Goal: Task Accomplishment & Management: Use online tool/utility

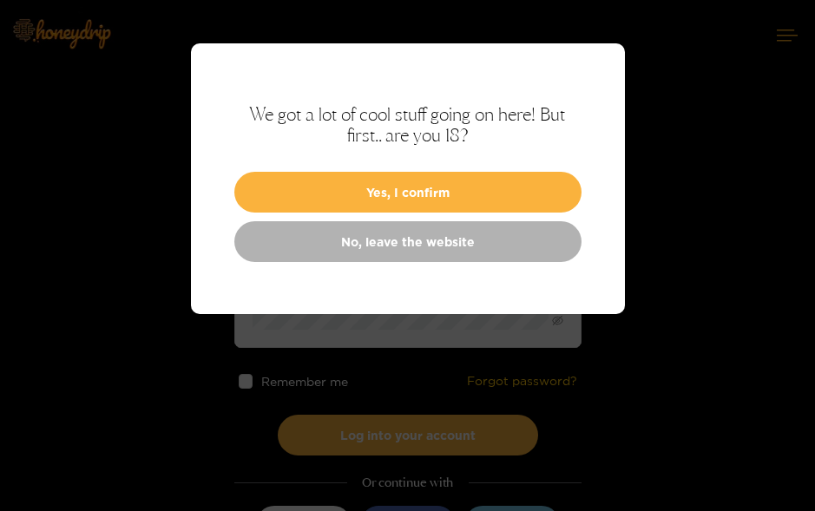
click at [544, 190] on button "Yes, I confirm" at bounding box center [407, 192] width 347 height 41
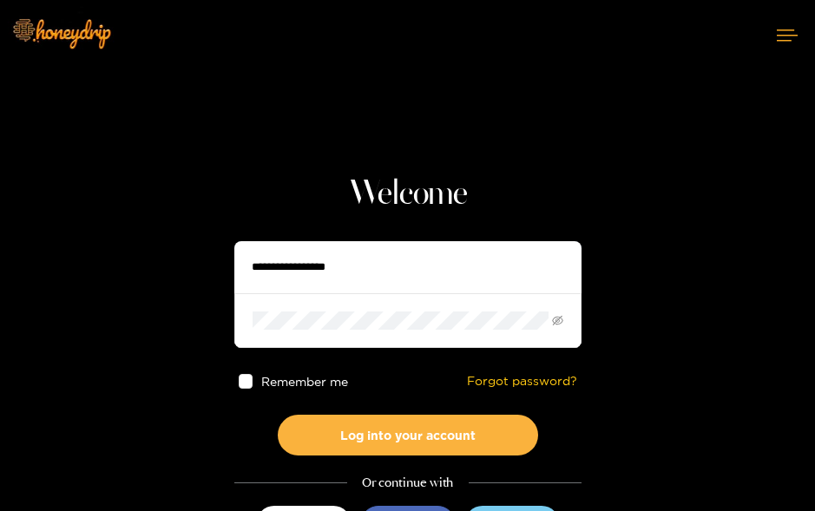
click at [514, 273] on input "text" at bounding box center [407, 267] width 347 height 52
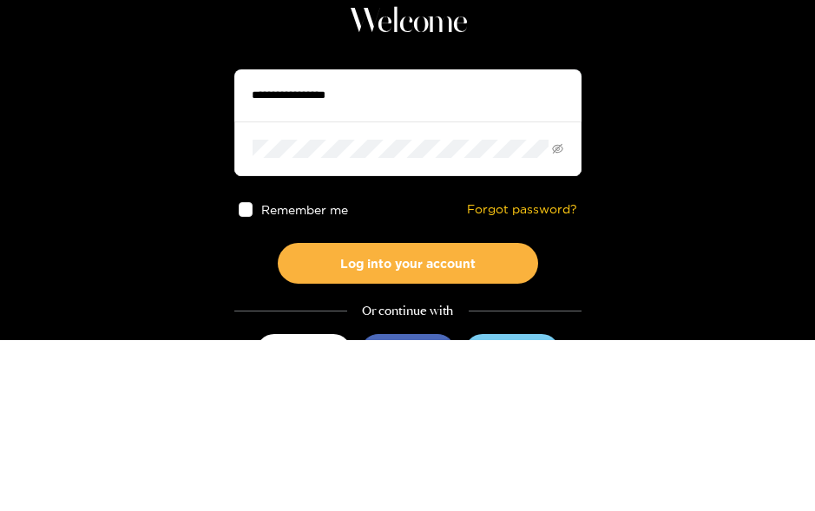
click at [498, 241] on input "text" at bounding box center [407, 267] width 347 height 52
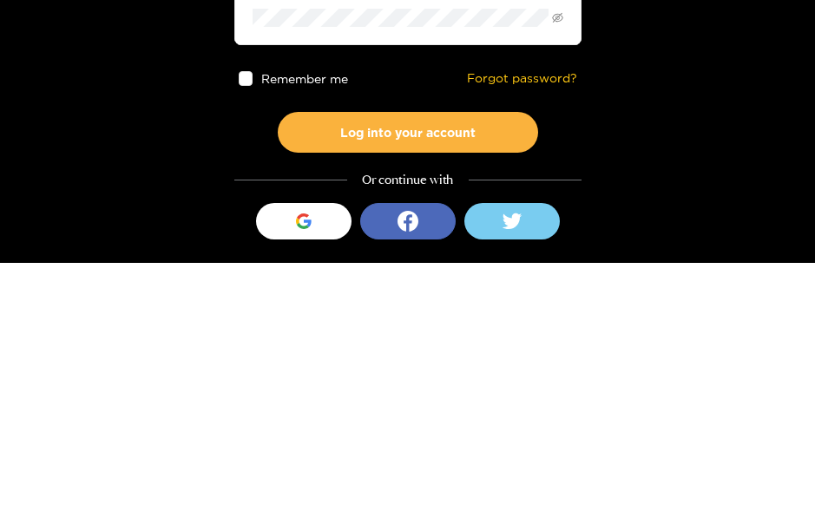
scroll to position [64, 0]
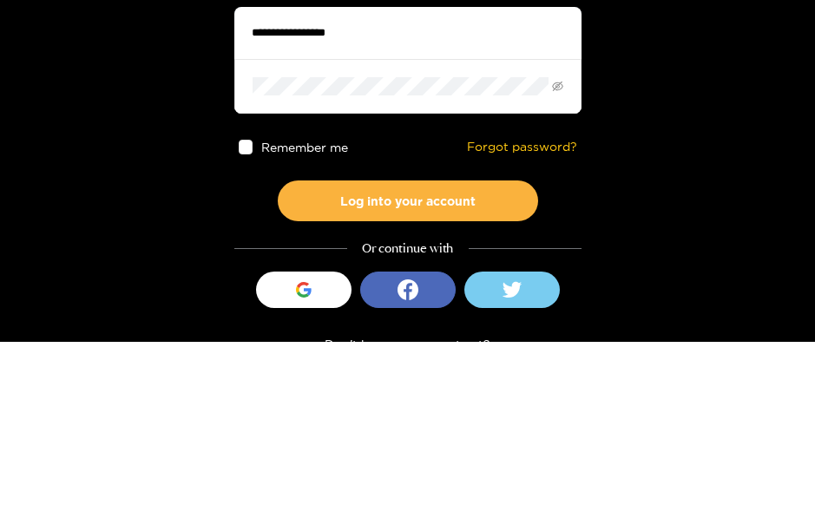
click at [534, 177] on input "text" at bounding box center [407, 203] width 347 height 52
click at [628, 141] on section "Welcome Remember me Forgot password? Log into your account Or continue with Sig…" at bounding box center [407, 244] width 815 height 617
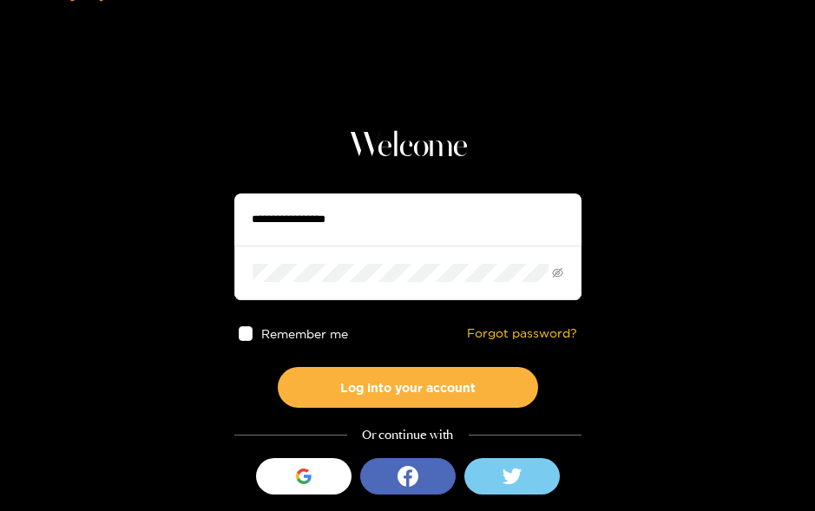
scroll to position [46, 0]
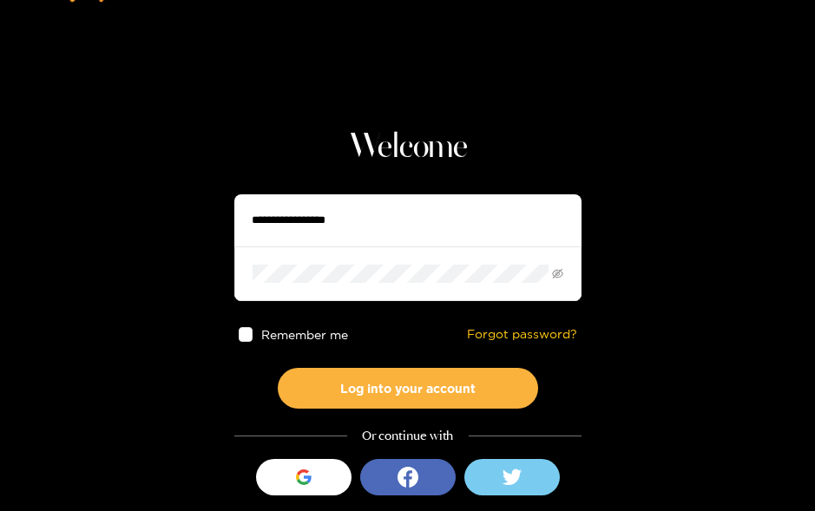
click at [380, 396] on button "Log into your account" at bounding box center [408, 388] width 260 height 41
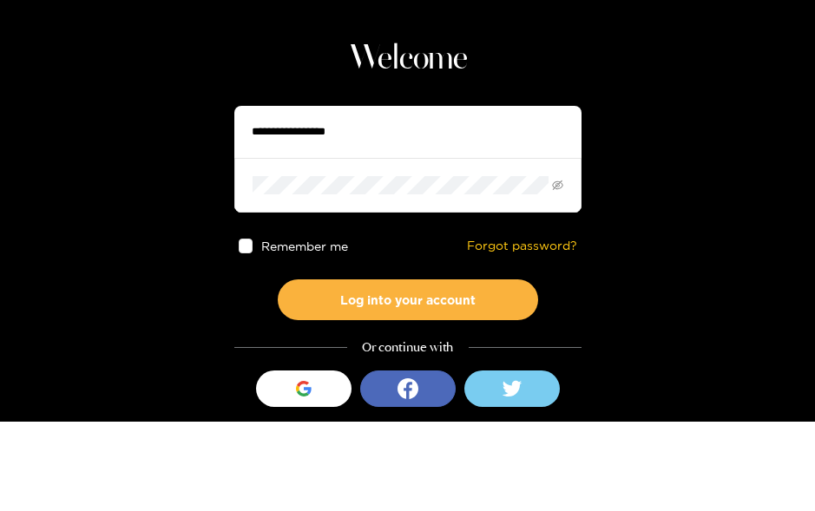
click at [676, 142] on section "Welcome Remember me Forgot password? Log into your account Or continue with Sig…" at bounding box center [407, 262] width 815 height 617
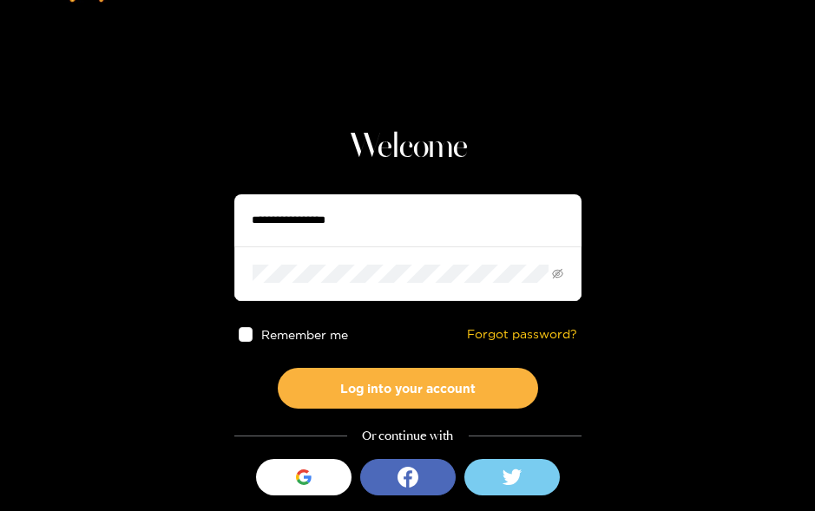
click at [655, 134] on section "Welcome Remember me Forgot password? Log into your account Or continue with Sig…" at bounding box center [407, 261] width 815 height 617
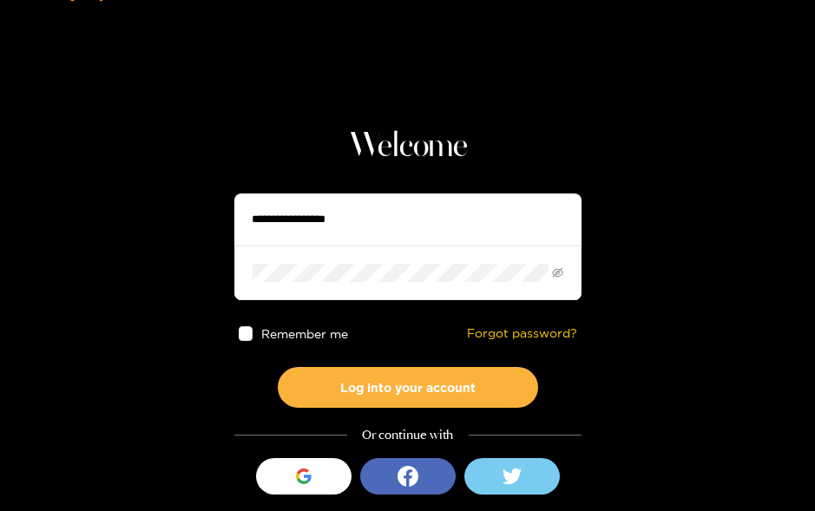
scroll to position [46, 0]
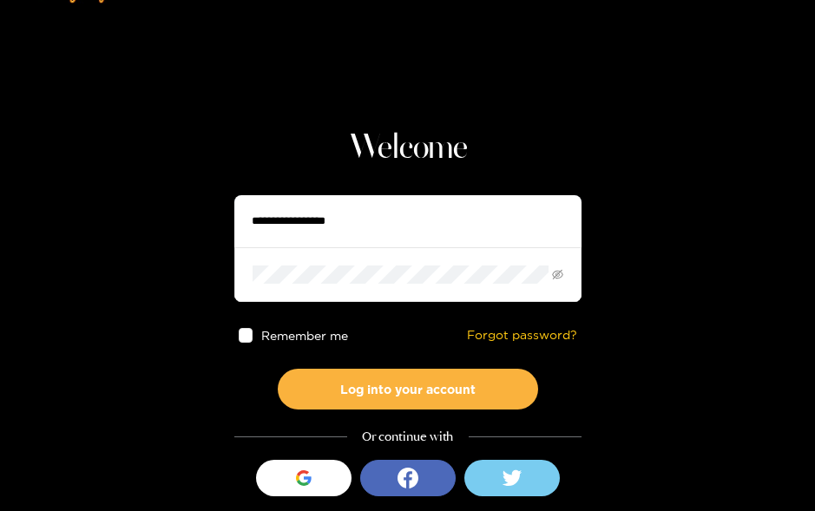
click at [529, 227] on input "text" at bounding box center [407, 221] width 347 height 52
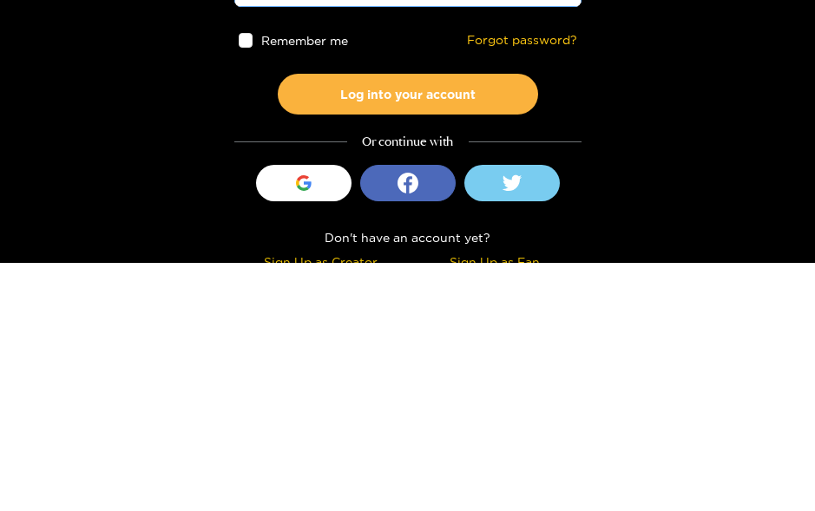
scroll to position [106, 0]
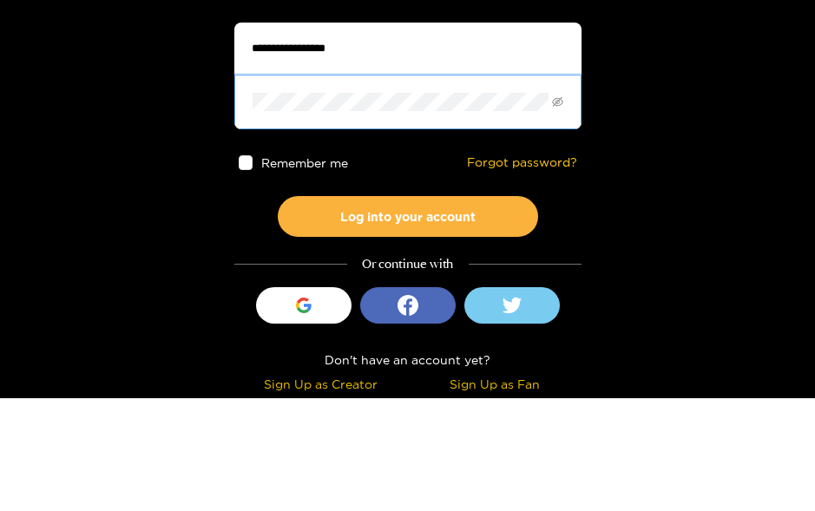
click at [512, 135] on input "text" at bounding box center [407, 161] width 347 height 52
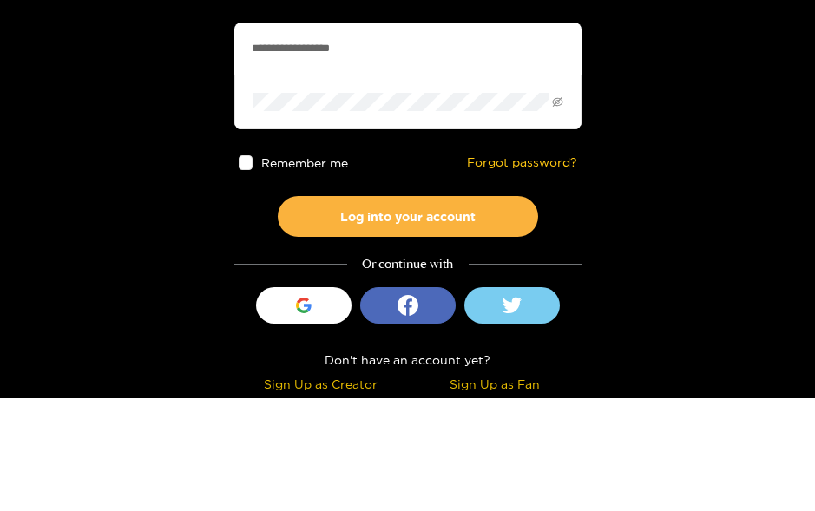
type input "**********"
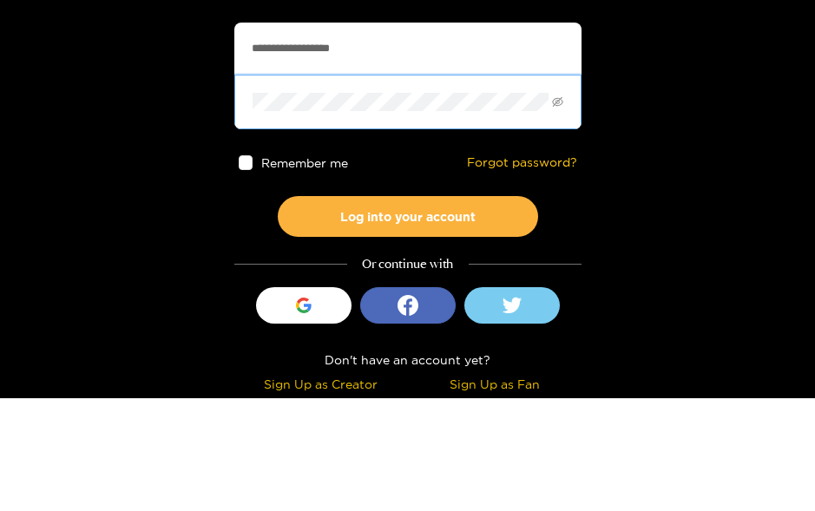
click at [558, 209] on icon "eye-invisible" at bounding box center [557, 214] width 11 height 11
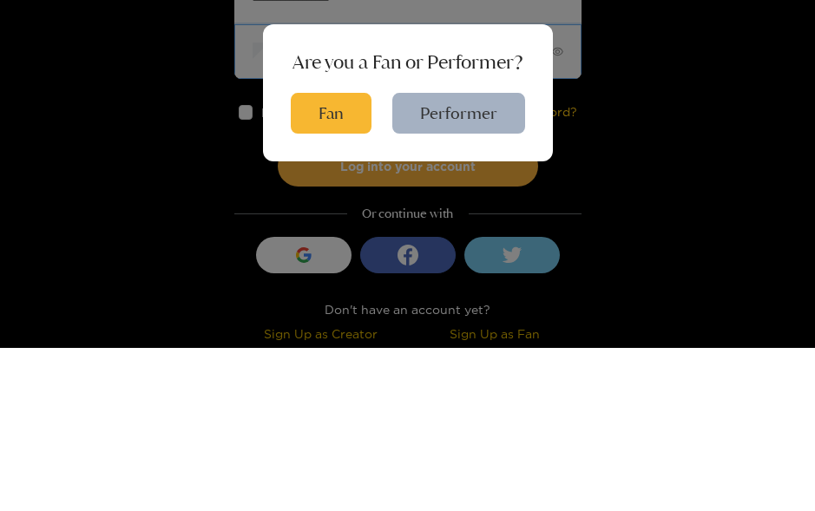
click at [328, 256] on button "Fan" at bounding box center [331, 276] width 81 height 41
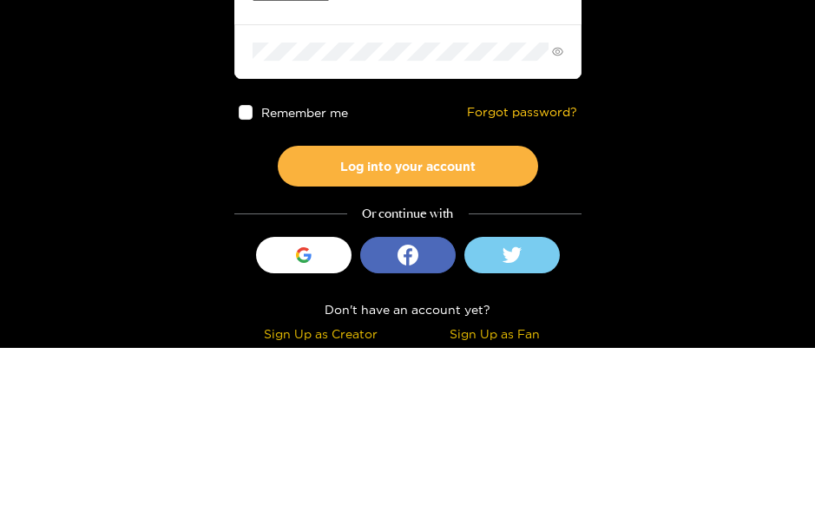
scroll to position [105, 0]
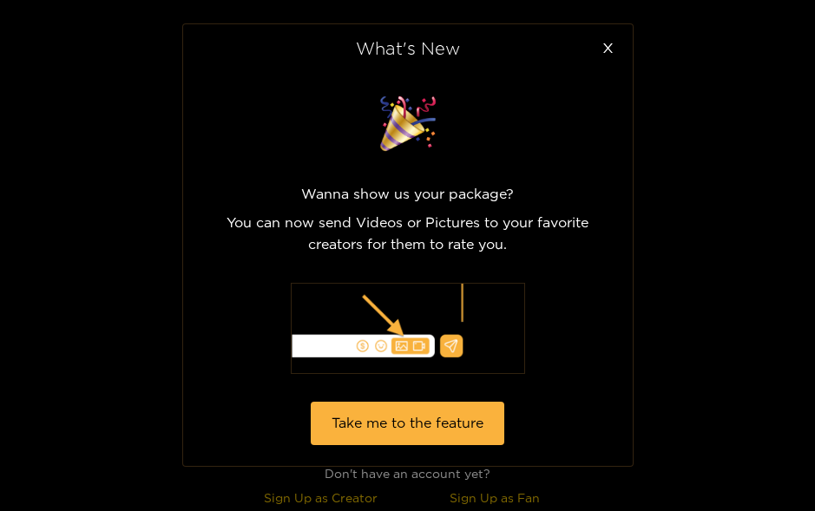
click at [615, 39] on span "Close" at bounding box center [608, 48] width 49 height 49
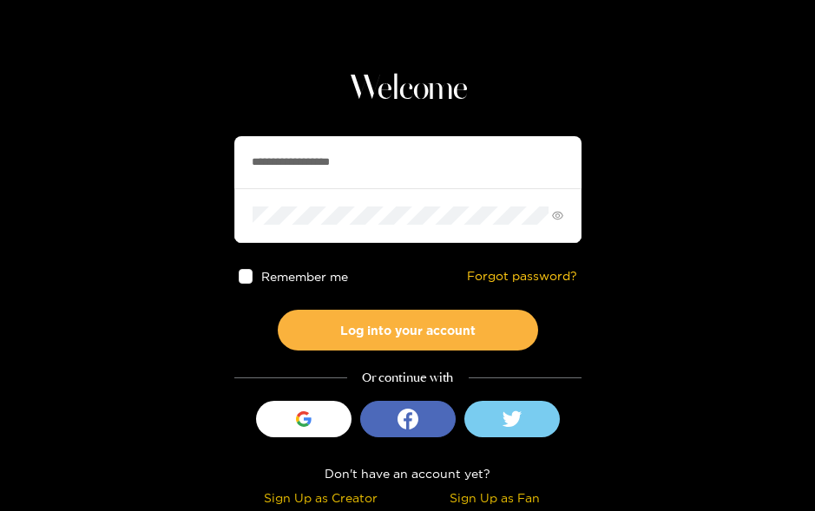
click at [376, 331] on button "Log into your account" at bounding box center [408, 330] width 260 height 41
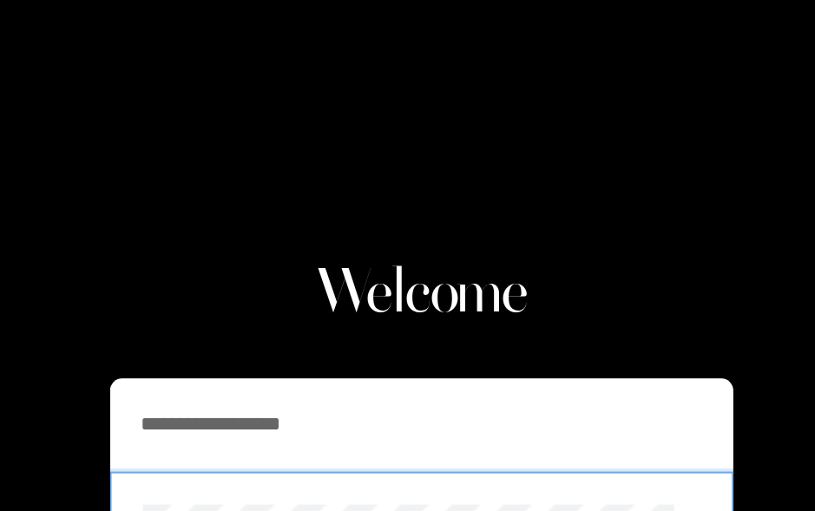
scroll to position [0, 0]
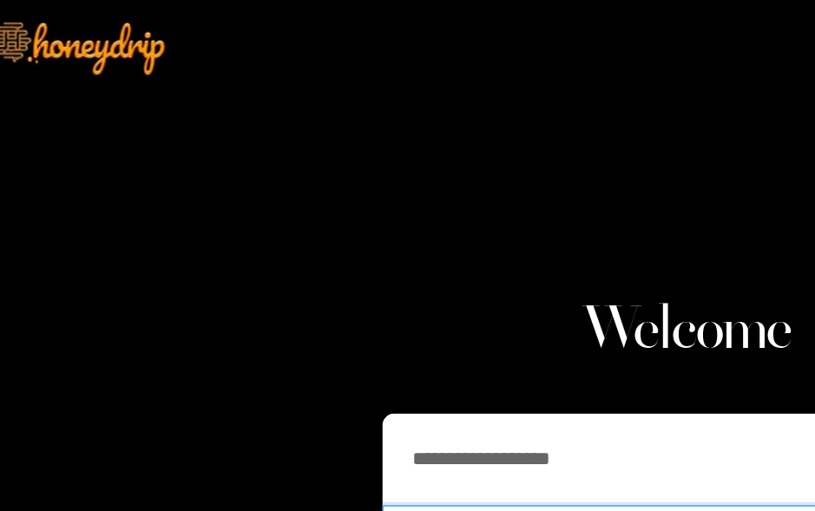
click at [122, 84] on section "**********" at bounding box center [407, 308] width 815 height 617
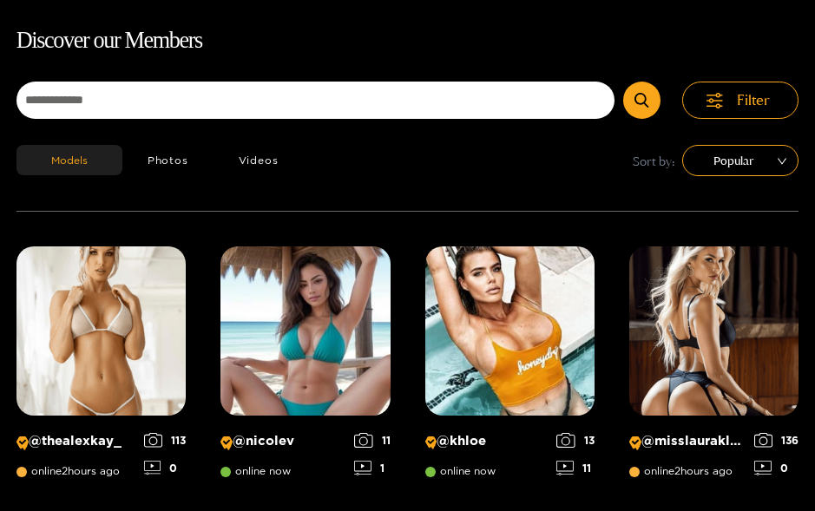
scroll to position [110, 0]
